Goal: Complete application form: Complete application form

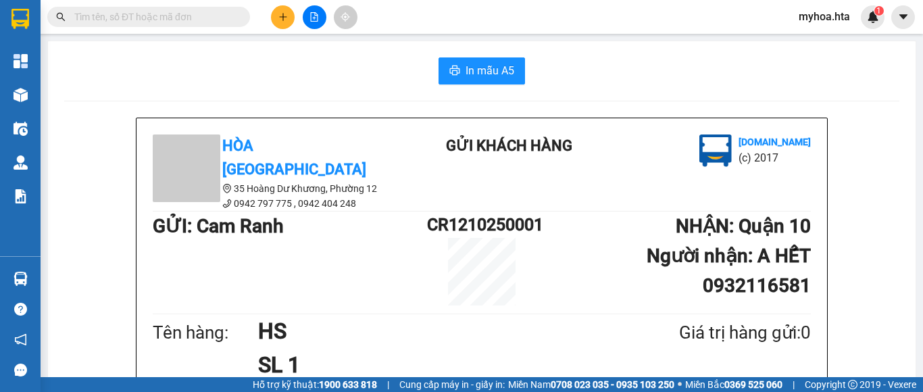
scroll to position [203, 0]
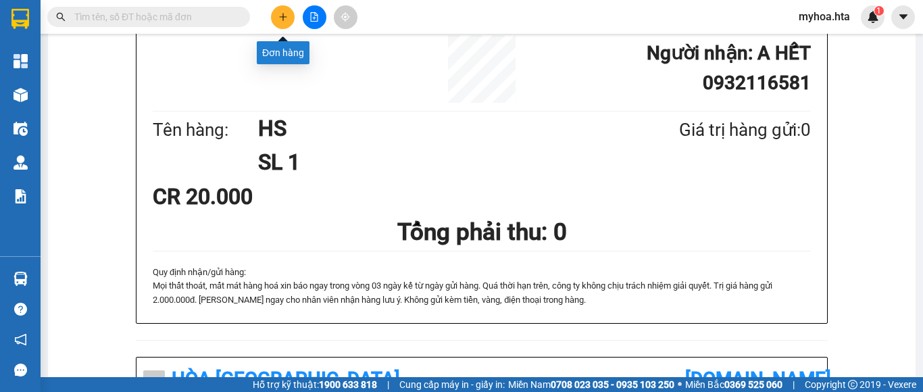
click at [283, 25] on button at bounding box center [283, 17] width 24 height 24
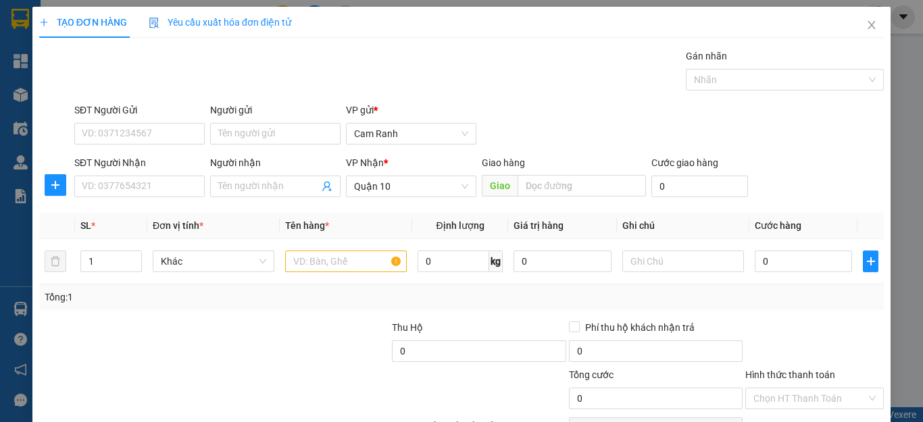
click at [230, 226] on th "Đơn vị tính *" at bounding box center [213, 226] width 132 height 26
click at [180, 139] on input "SĐT Người Gửi" at bounding box center [139, 134] width 130 height 22
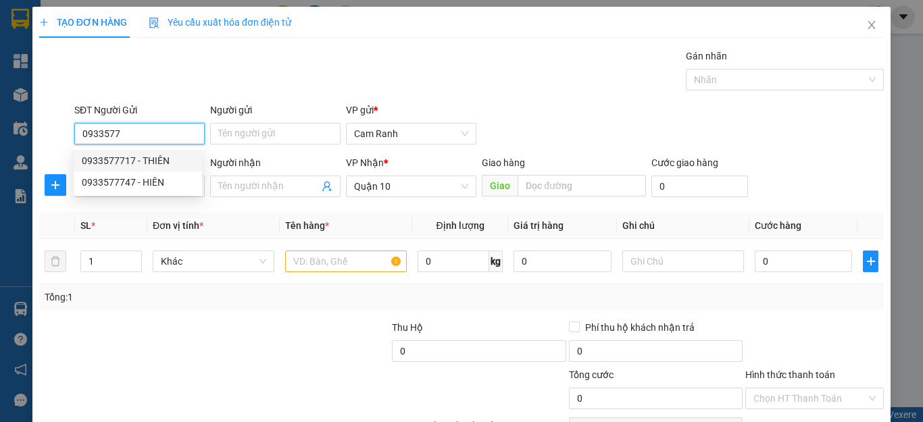
click at [179, 166] on div "0933577717 - THIÊN" at bounding box center [138, 160] width 112 height 15
type input "0933577717"
type input "THIÊN"
type input "0933577717"
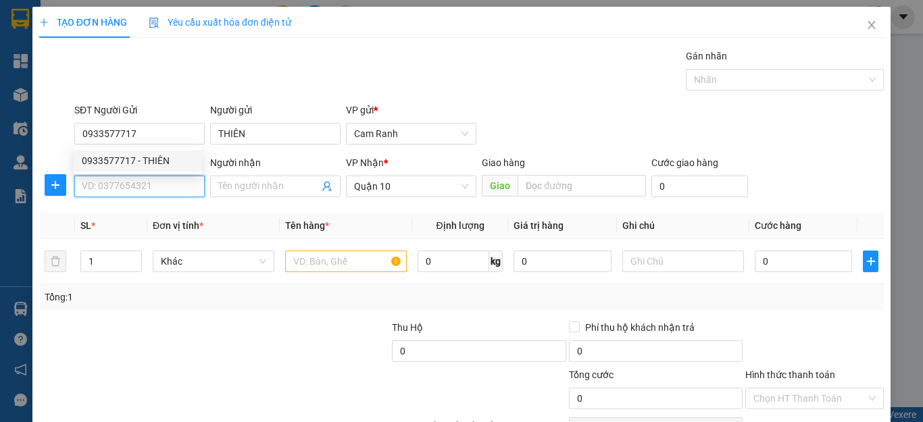
type input "50.000"
click at [161, 184] on input "SĐT Người Nhận" at bounding box center [139, 187] width 130 height 22
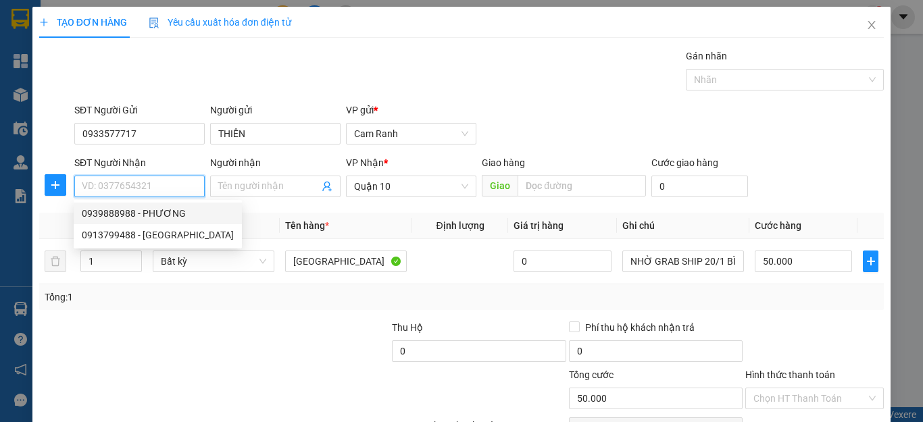
click at [158, 214] on div "0939888988 - PHƯƠNG" at bounding box center [158, 213] width 152 height 15
type input "0939888988"
type input "PHƯƠNG"
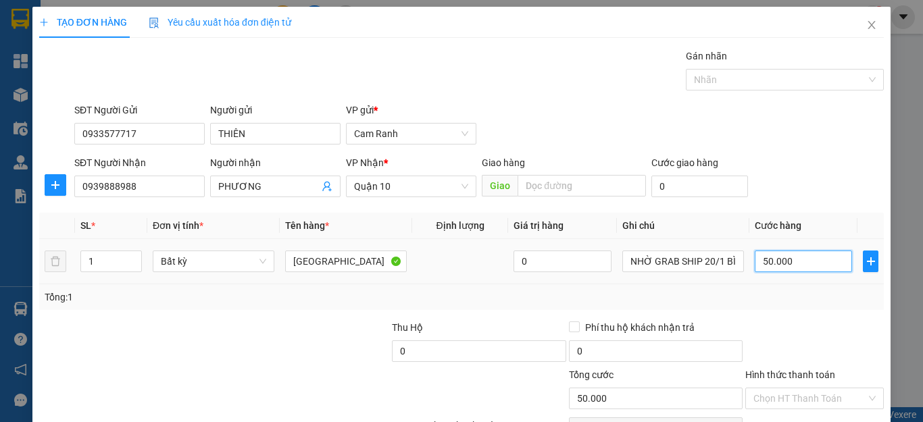
type input "3"
type input "30"
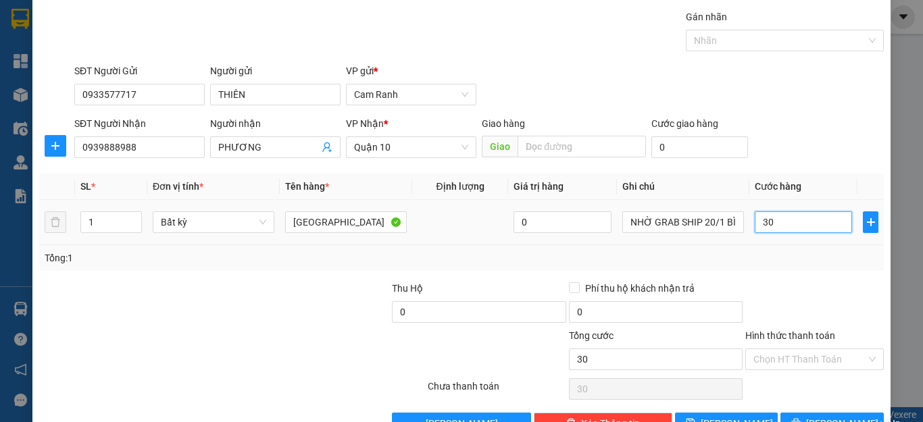
scroll to position [78, 0]
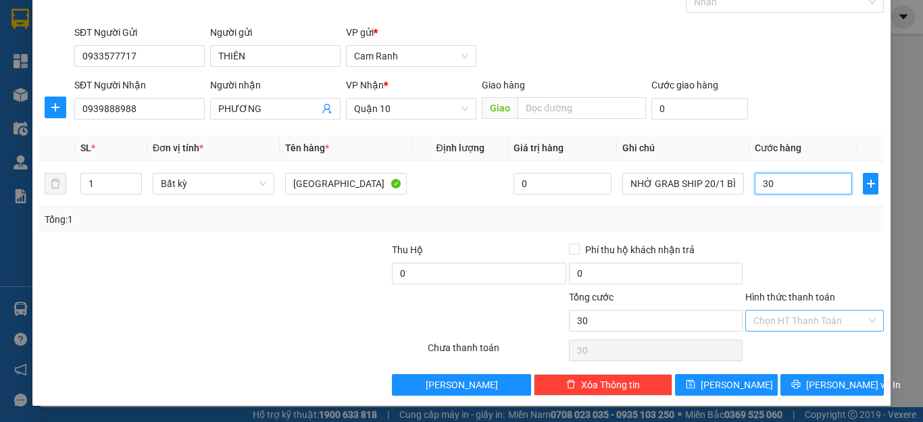
type input "30"
type input "30.000"
click at [792, 319] on input "Hình thức thanh toán" at bounding box center [809, 321] width 113 height 20
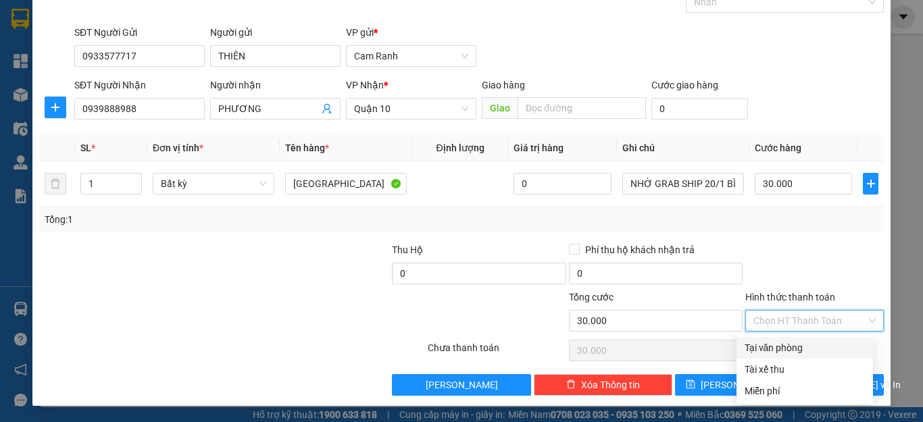
click at [787, 348] on div "Tại văn phòng" at bounding box center [804, 347] width 120 height 15
type input "0"
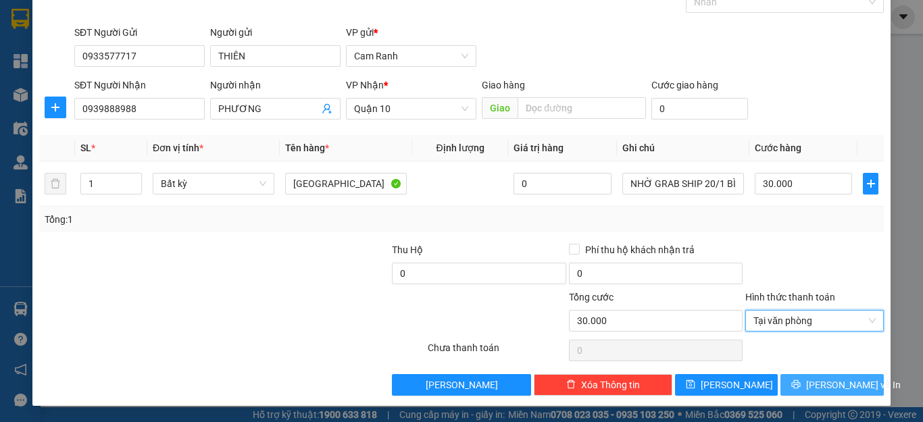
click at [793, 386] on button "[PERSON_NAME] và In" at bounding box center [831, 385] width 103 height 22
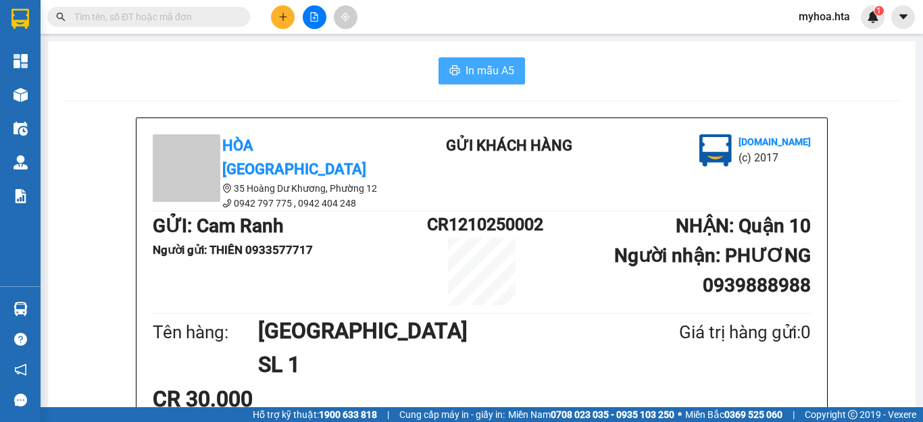
click at [486, 68] on span "In mẫu A5" at bounding box center [489, 70] width 49 height 17
